Goal: Information Seeking & Learning: Learn about a topic

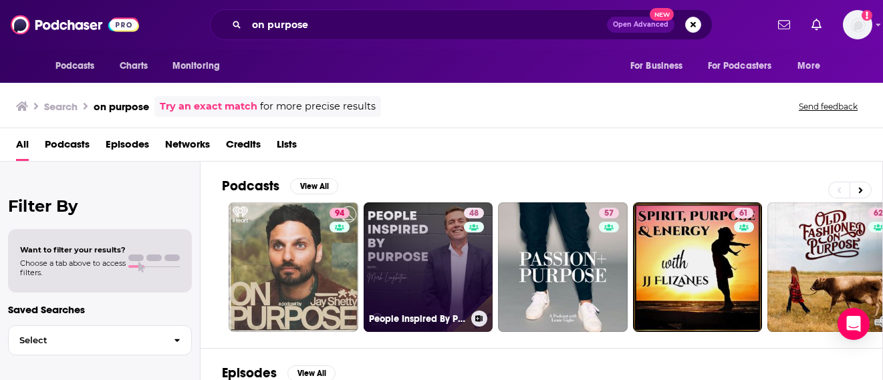
scroll to position [55, 0]
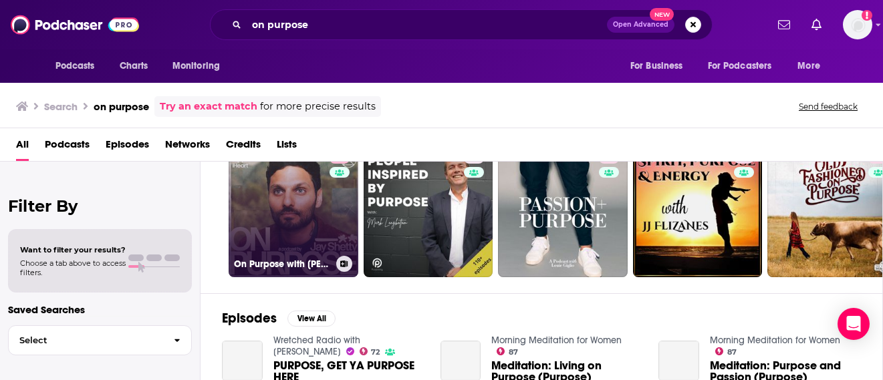
click at [306, 213] on link "94 On Purpose with [PERSON_NAME]" at bounding box center [293, 213] width 130 height 130
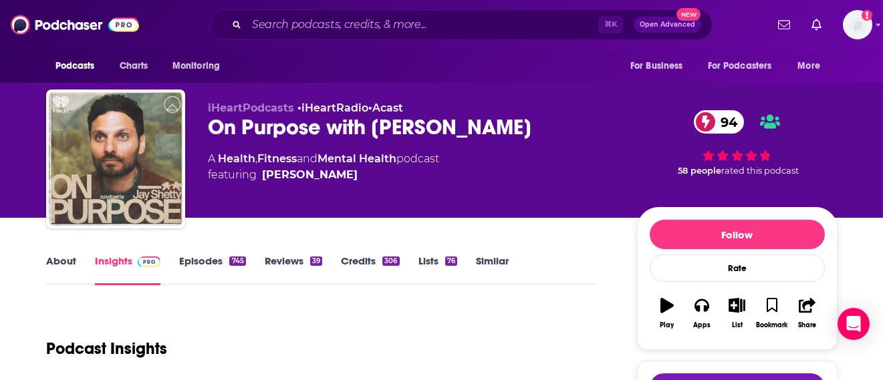
click at [65, 261] on link "About" at bounding box center [61, 270] width 30 height 31
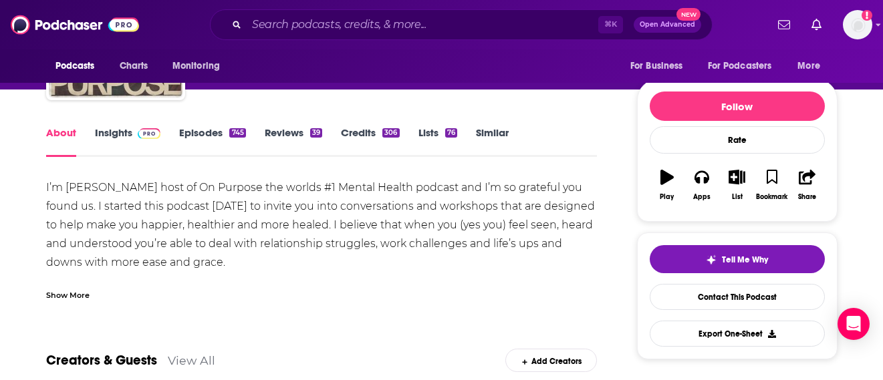
scroll to position [126, 0]
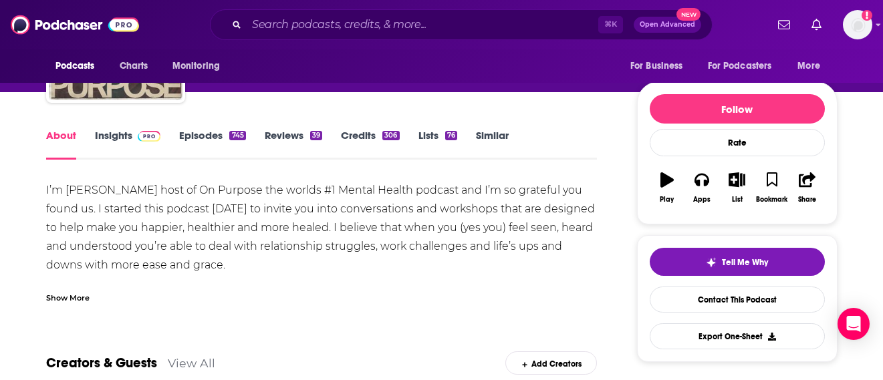
click at [75, 298] on div "Show More" at bounding box center [67, 297] width 43 height 13
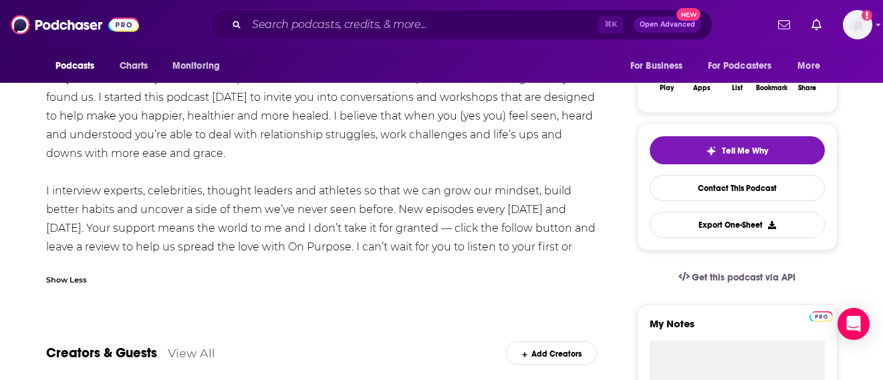
scroll to position [236, 0]
click at [343, 25] on input "Search podcasts, credits, & more..." at bounding box center [422, 24] width 351 height 21
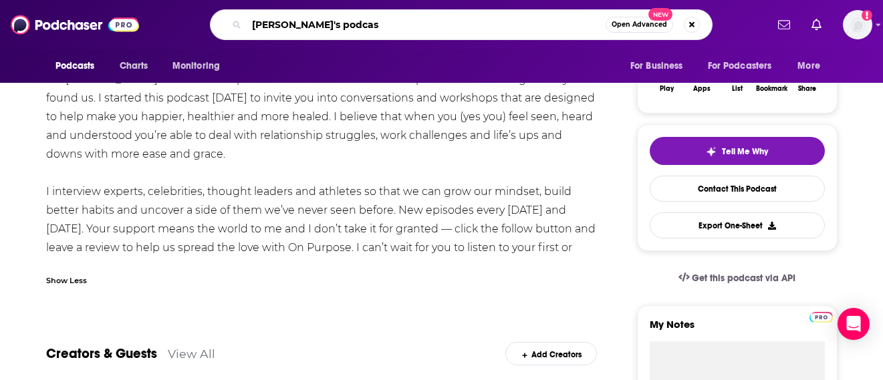
type input "[PERSON_NAME]'s podcast"
